Goal: Task Accomplishment & Management: Manage account settings

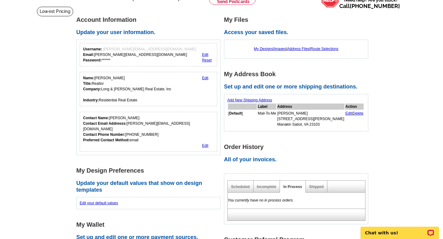
scroll to position [41, 0]
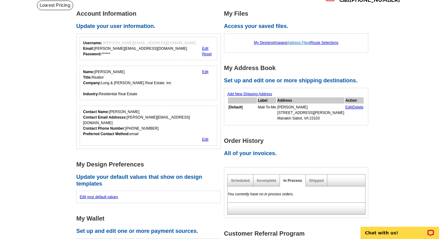
click at [300, 42] on link "Address Files" at bounding box center [298, 43] width 22 height 4
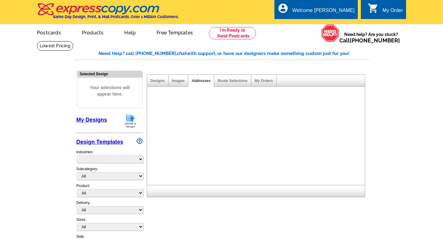
select select "785"
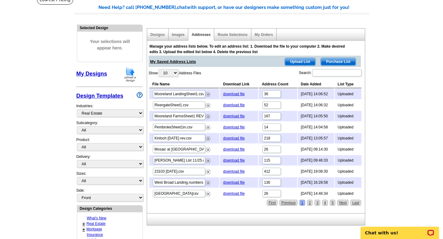
scroll to position [49, 0]
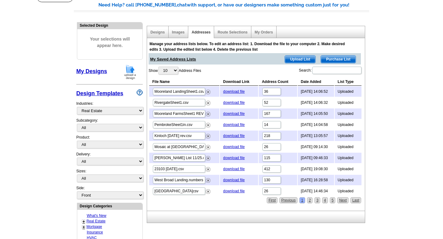
click at [398, 65] on main "Need Help? call 800-260-5887, chat with support, or have our designers make som…" at bounding box center [221, 221] width 443 height 458
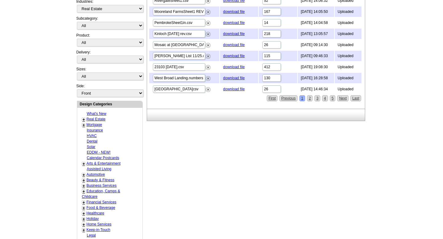
scroll to position [168, 0]
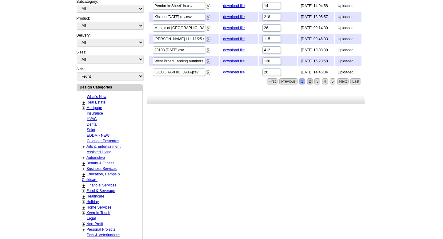
click at [309, 82] on link "2" at bounding box center [310, 81] width 6 height 6
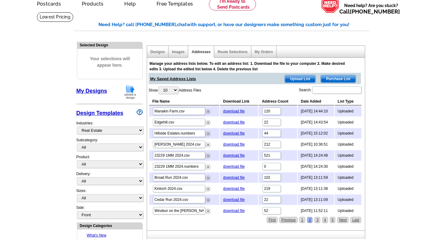
scroll to position [28, 0]
